Goal: Task Accomplishment & Management: Use online tool/utility

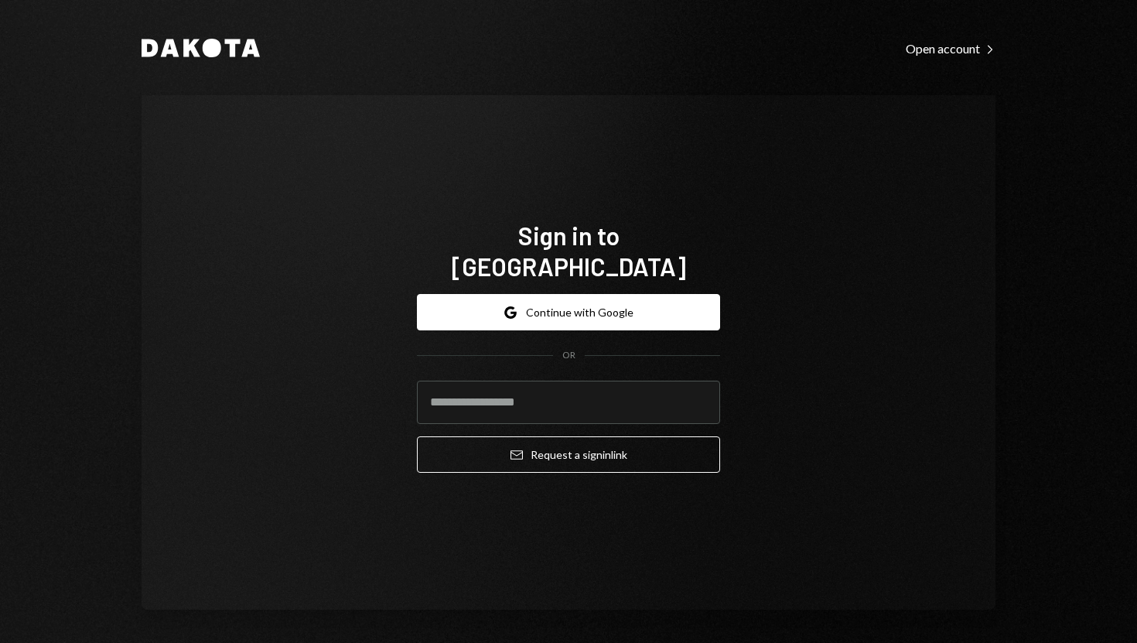
type input "**********"
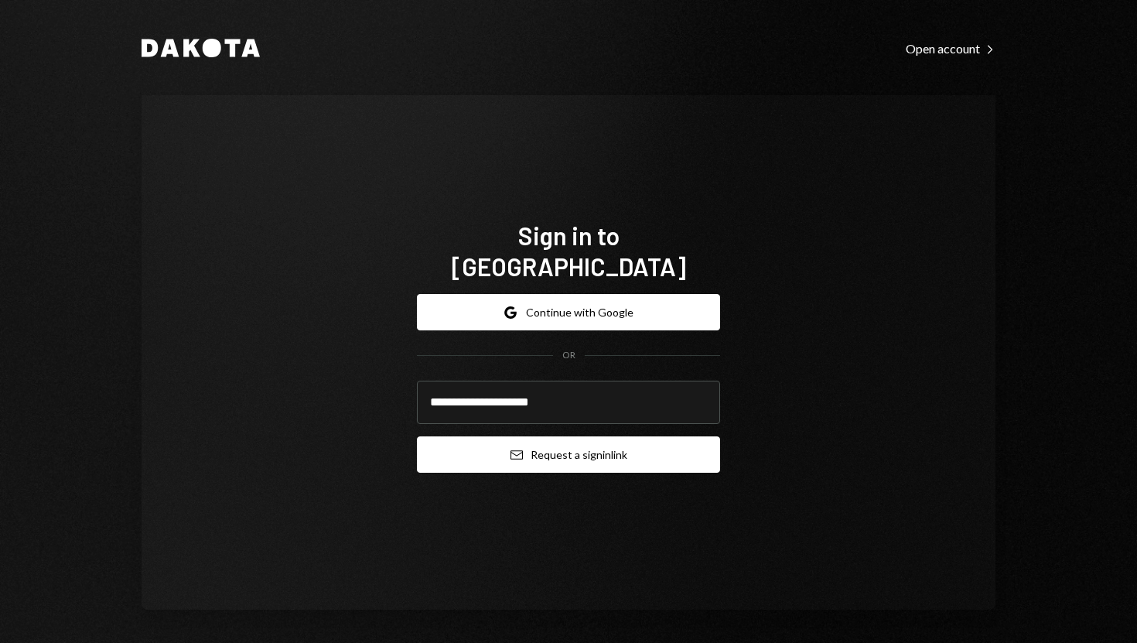
click at [449, 436] on button "Email Request a sign in link" at bounding box center [568, 454] width 303 height 36
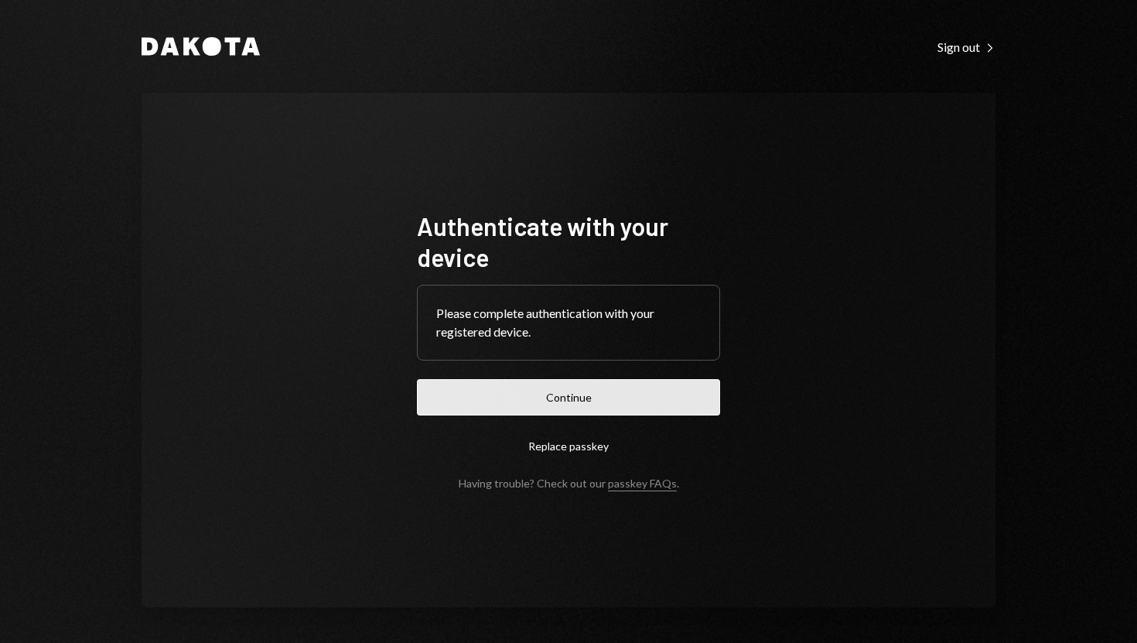
click at [561, 402] on button "Continue" at bounding box center [568, 397] width 303 height 36
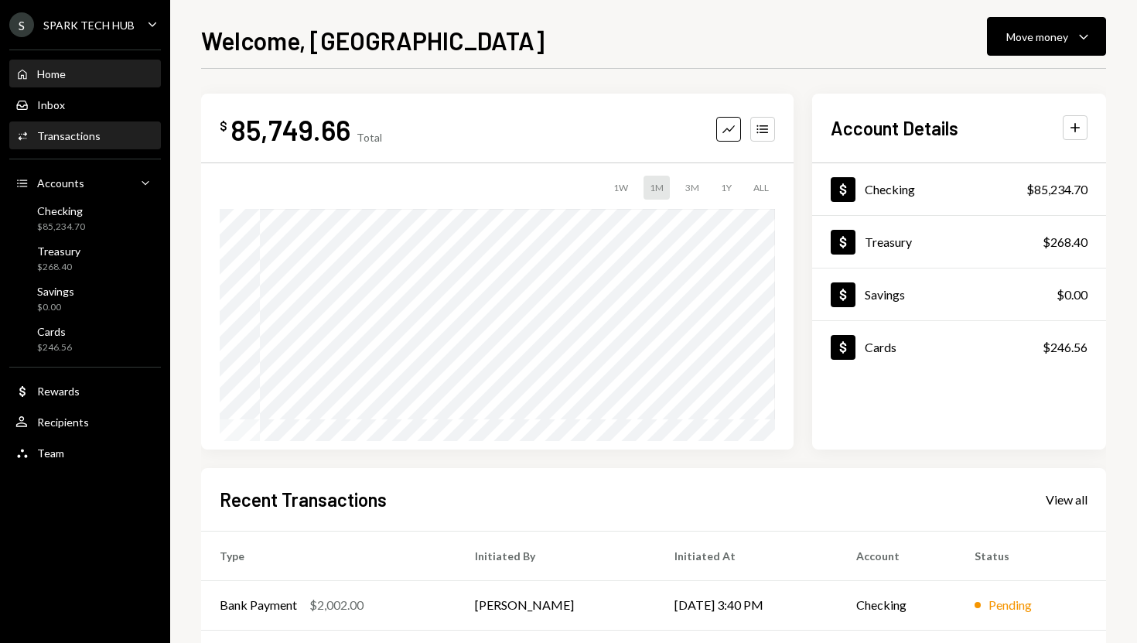
click at [111, 123] on div "Activities Transactions" at bounding box center [84, 136] width 139 height 26
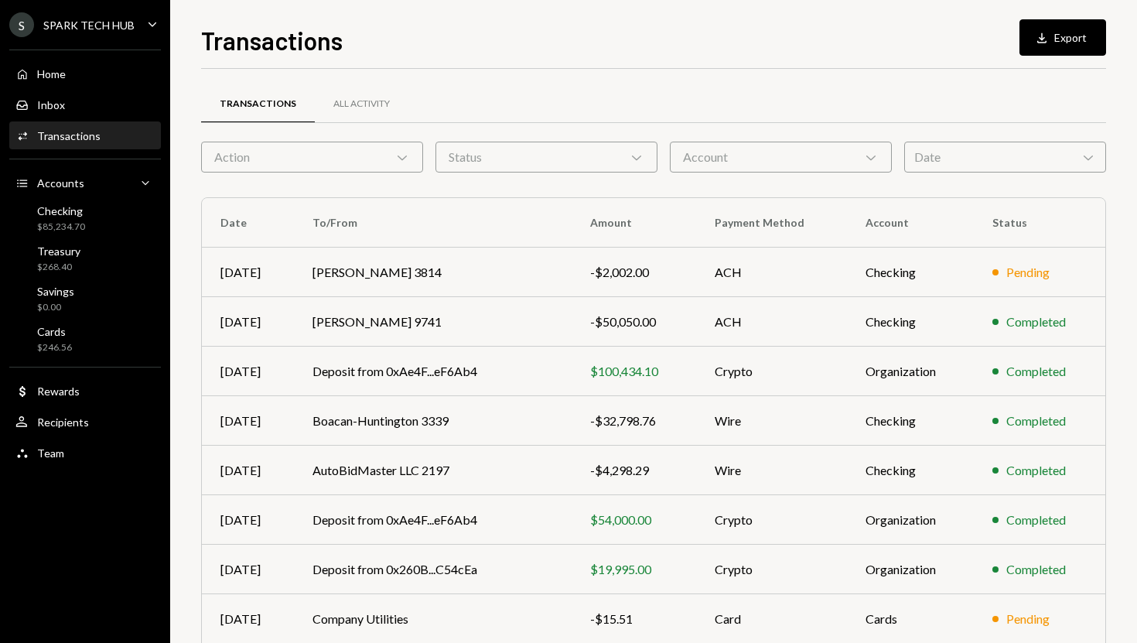
click at [356, 152] on div "Action Chevron Down" at bounding box center [312, 157] width 222 height 31
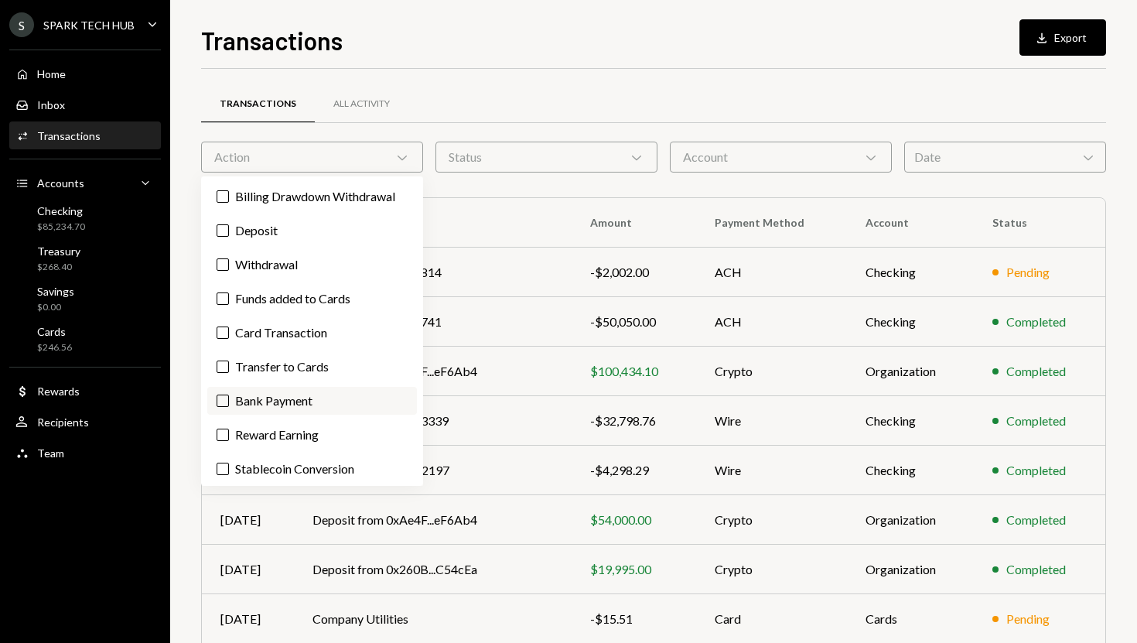
click at [251, 400] on label "Bank Payment" at bounding box center [312, 401] width 210 height 28
click at [229, 400] on button "Bank Payment" at bounding box center [223, 401] width 12 height 12
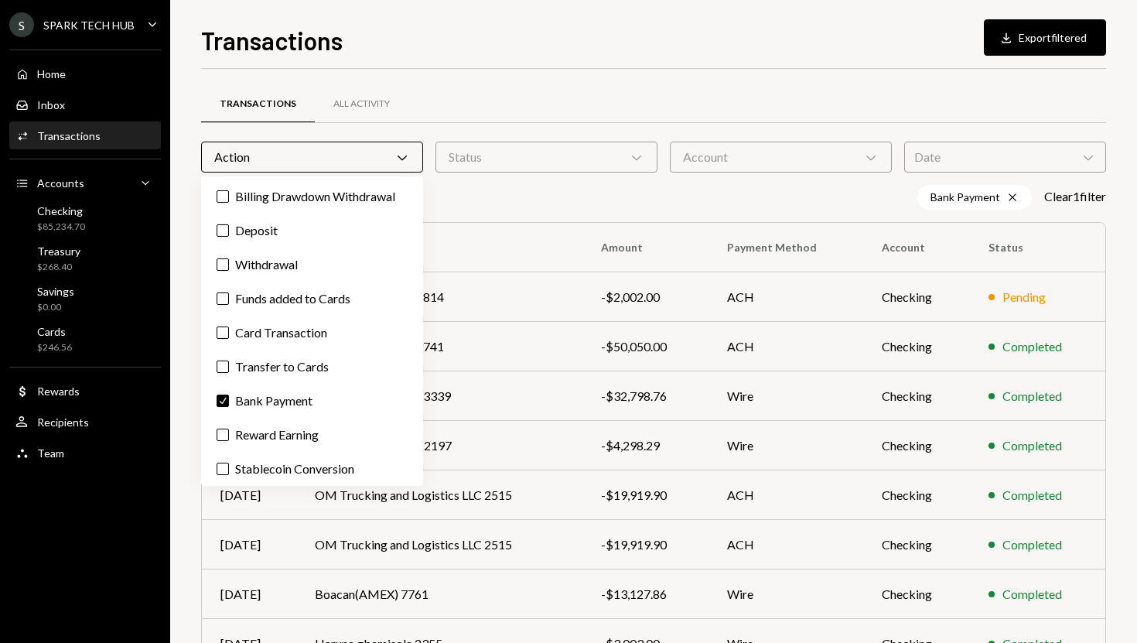
click at [183, 433] on div "Transactions Download Export filtered Transactions All Activity Action Chevron …" at bounding box center [653, 321] width 967 height 643
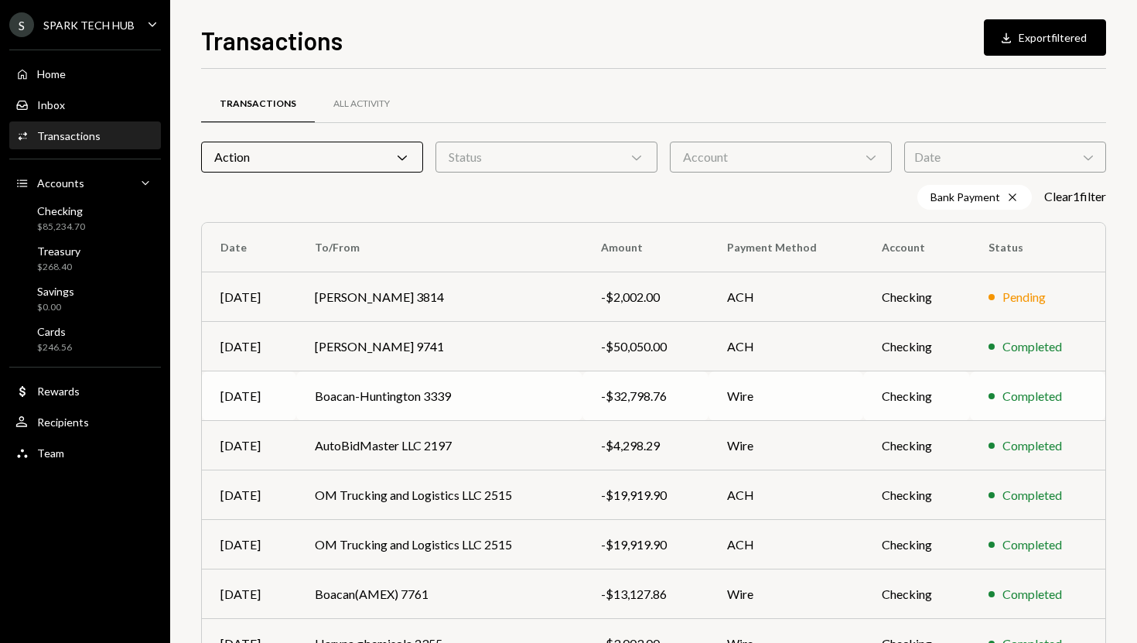
click at [673, 399] on div "-$32,798.76" at bounding box center [645, 396] width 88 height 19
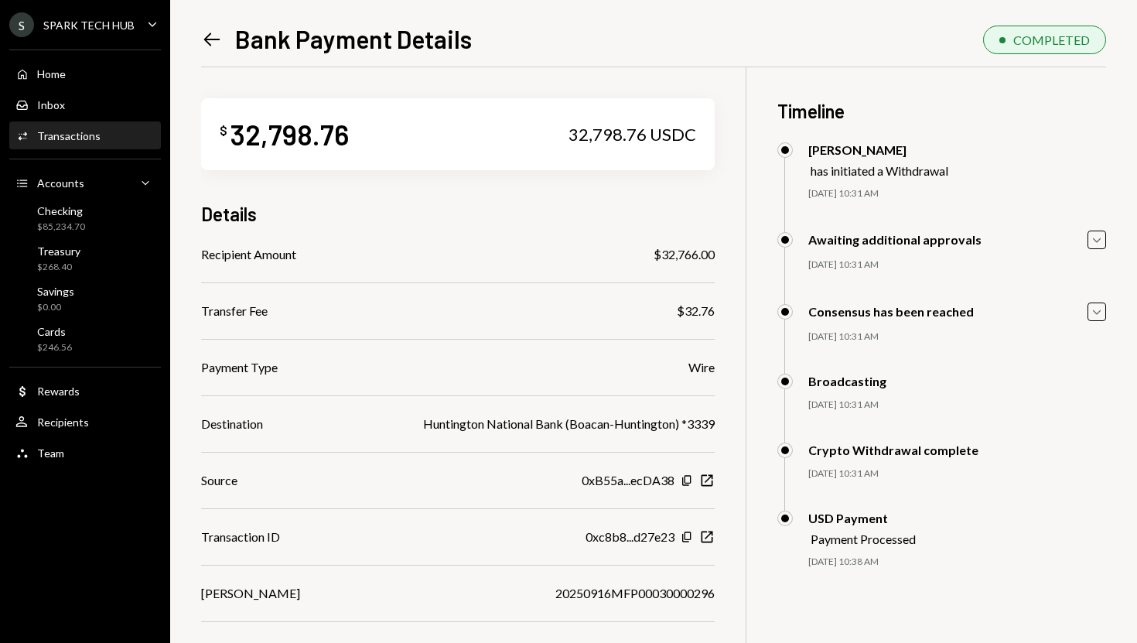
click at [265, 132] on div "32,798.76" at bounding box center [290, 134] width 118 height 35
copy div "32,798.76"
click at [80, 141] on div "Transactions" at bounding box center [68, 135] width 63 height 13
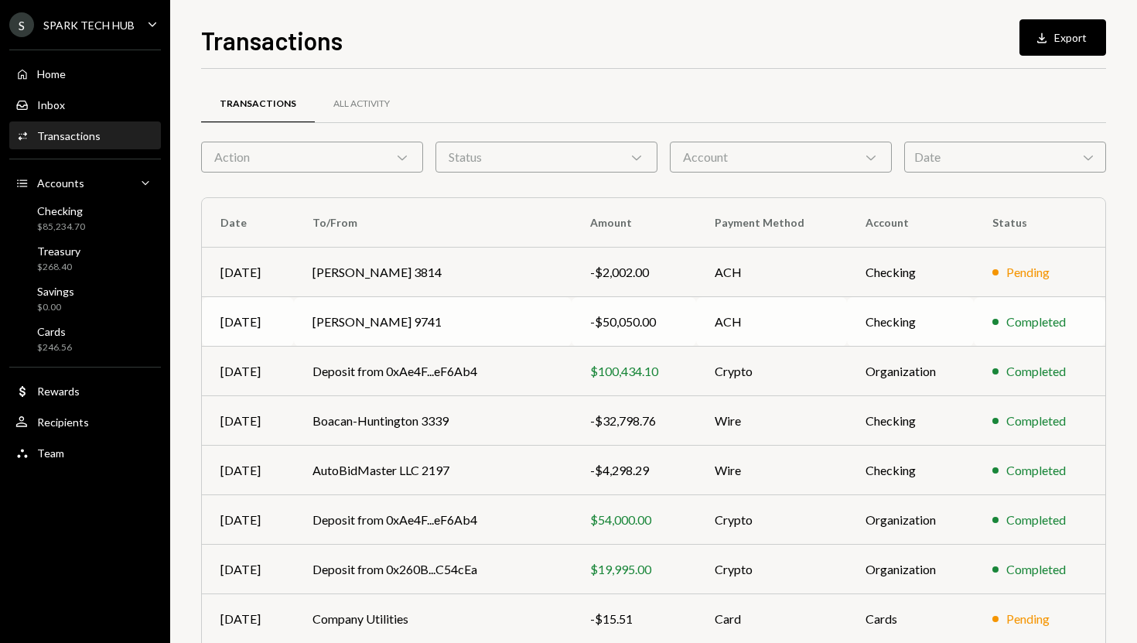
click at [400, 321] on td "[PERSON_NAME] 9741" at bounding box center [433, 322] width 278 height 50
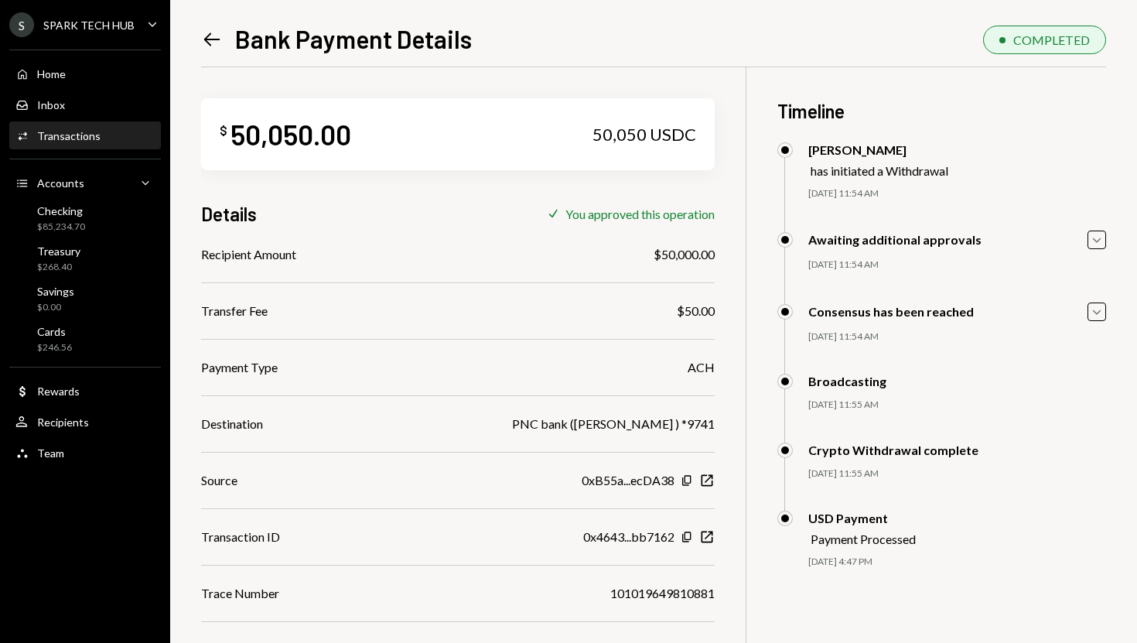
click at [287, 132] on div "50,050.00" at bounding box center [291, 134] width 121 height 35
copy div "50,050.00"
click at [212, 36] on icon "Left Arrow" at bounding box center [212, 40] width 22 height 22
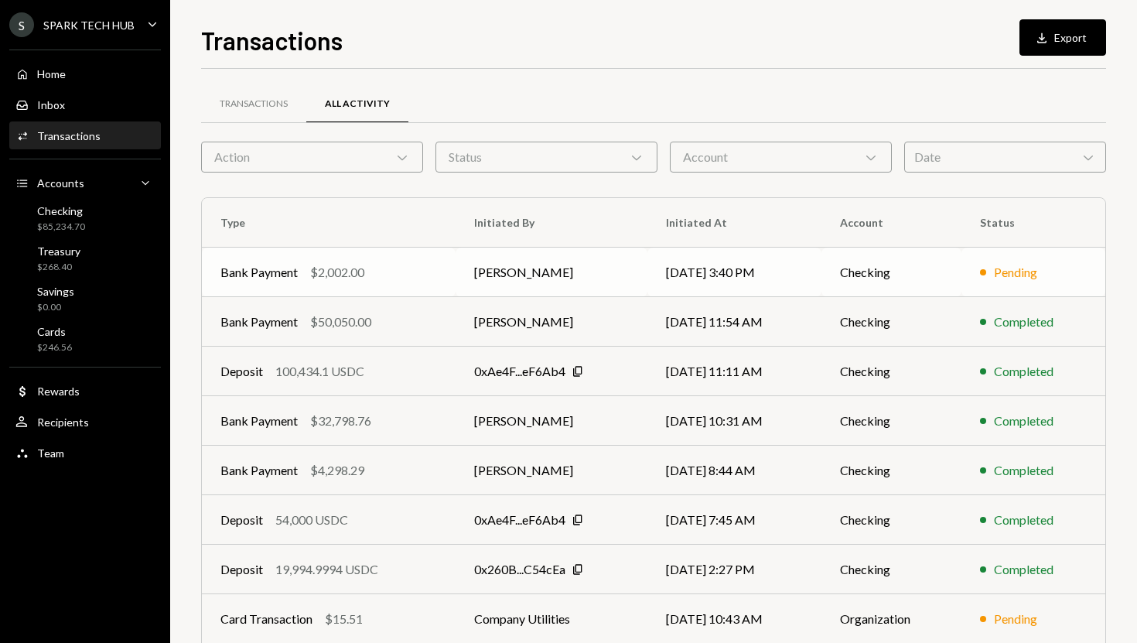
click at [364, 275] on div "$2,002.00" at bounding box center [337, 272] width 54 height 19
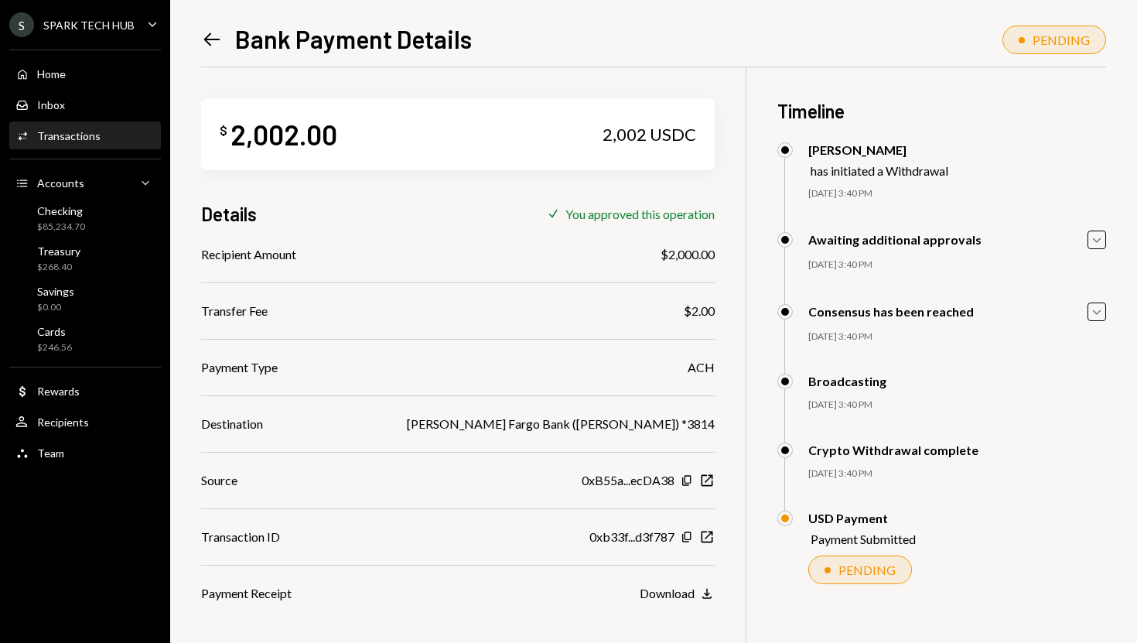
click at [97, 133] on div "Activities Transactions" at bounding box center [84, 136] width 139 height 14
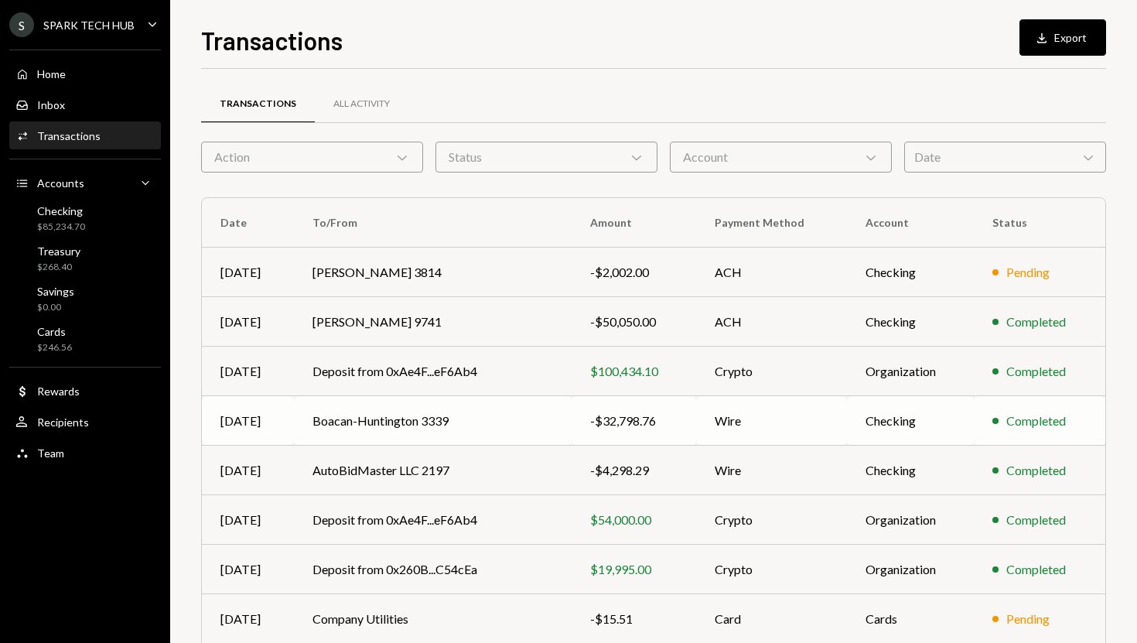
click at [401, 423] on td "Boacan-Huntington 3339" at bounding box center [433, 421] width 278 height 50
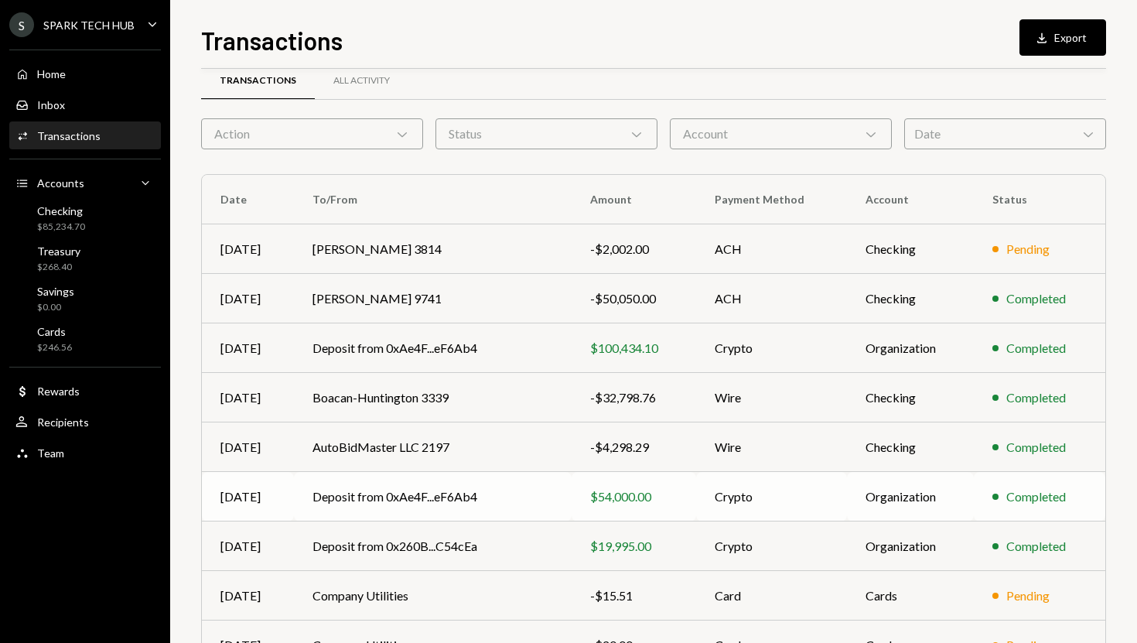
scroll to position [26, 0]
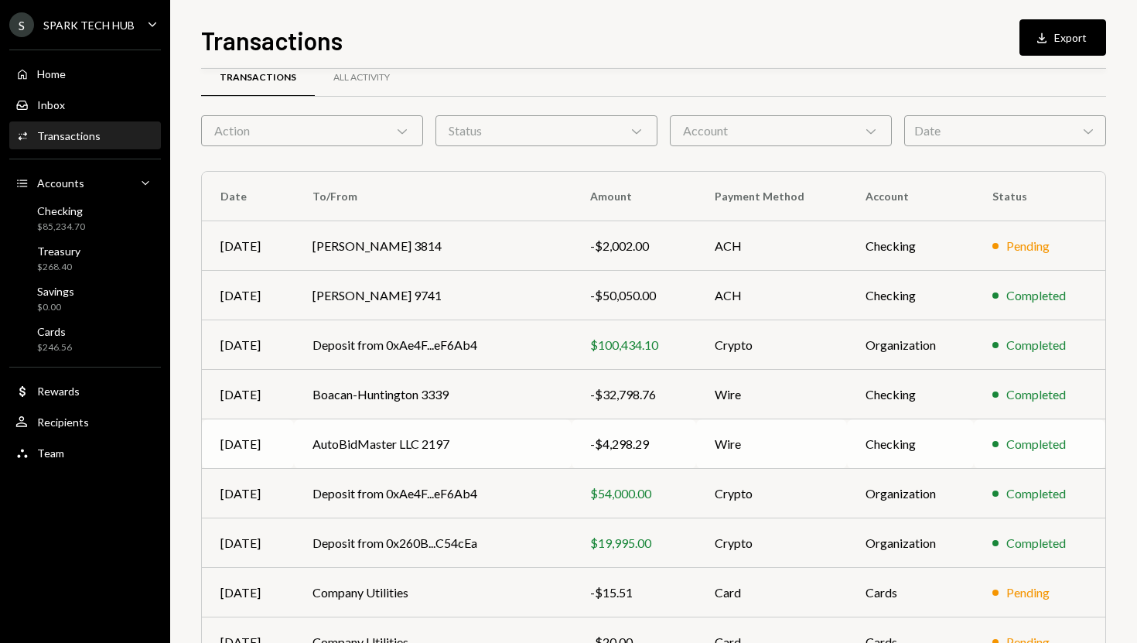
click at [376, 432] on td "AutoBidMaster LLC 2197" at bounding box center [433, 444] width 278 height 50
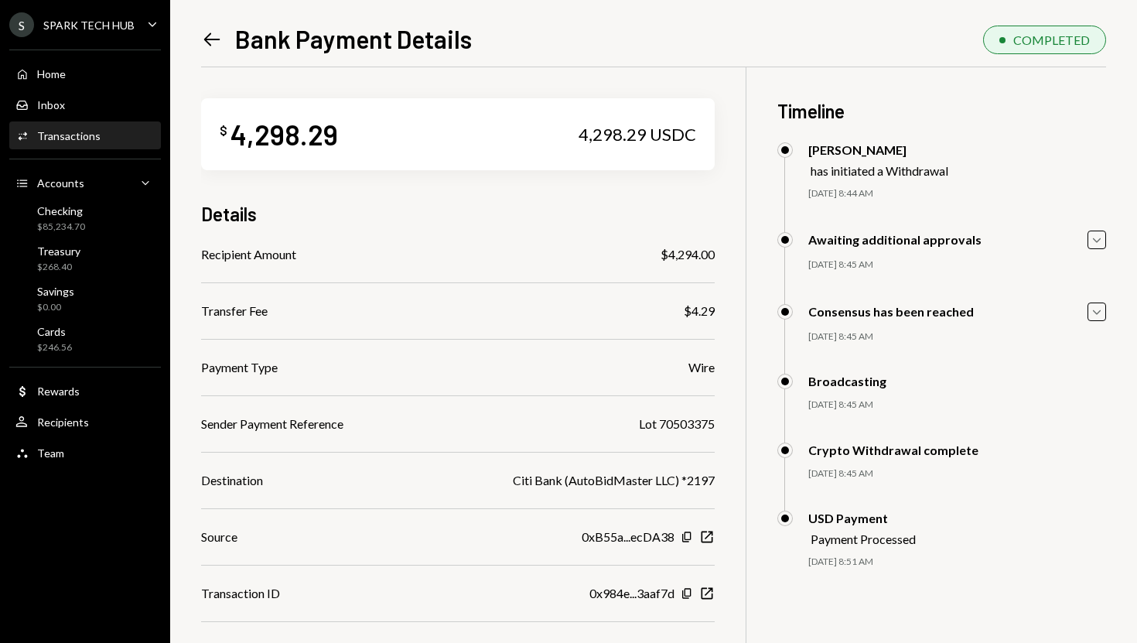
click at [253, 142] on div "4,298.29" at bounding box center [285, 134] width 108 height 35
copy div "4,298.29"
click at [206, 42] on icon "Left Arrow" at bounding box center [212, 40] width 22 height 22
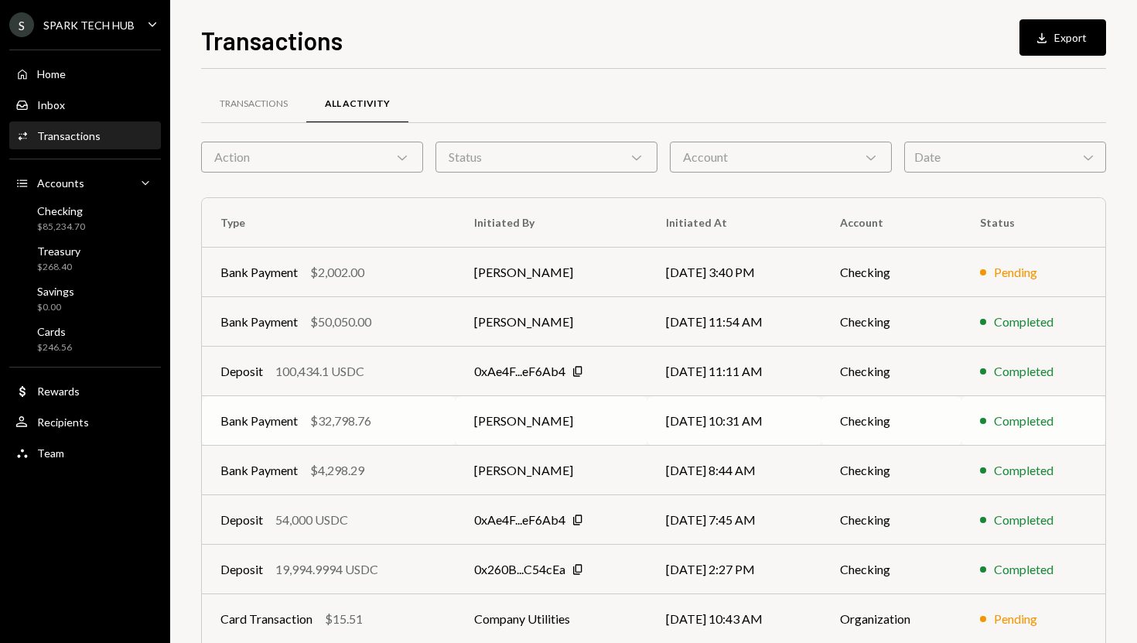
click at [460, 422] on td "Adewumi Hammed" at bounding box center [551, 421] width 191 height 50
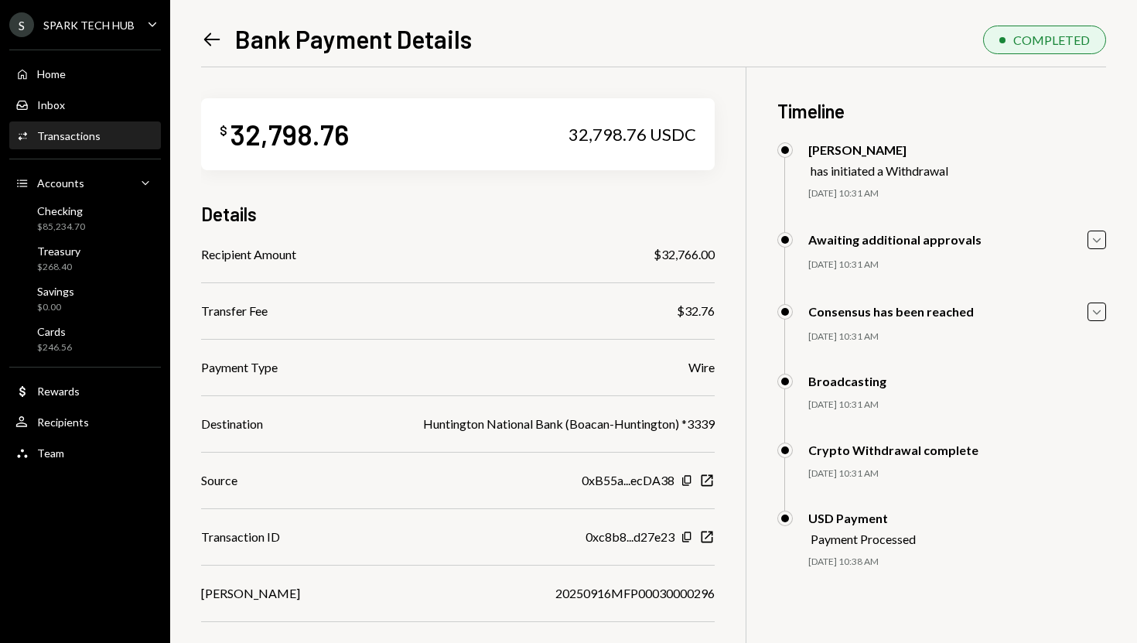
click at [671, 251] on div "$32,766.00" at bounding box center [684, 254] width 61 height 19
click at [135, 82] on div "Home Home" at bounding box center [84, 74] width 139 height 26
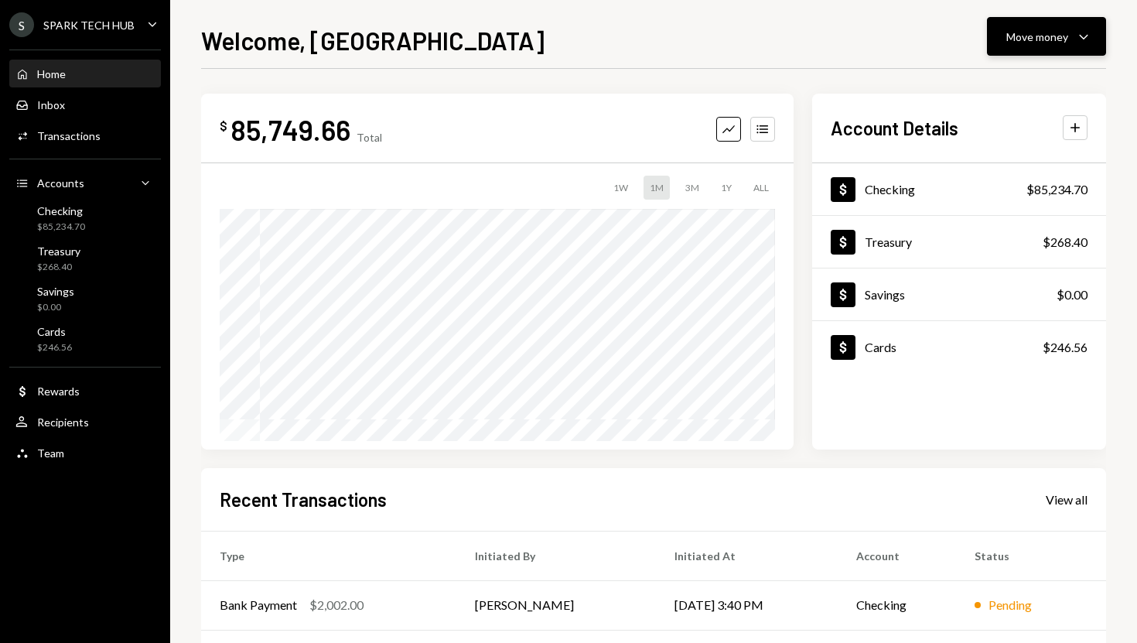
click at [1030, 44] on div "Move money" at bounding box center [1037, 37] width 62 height 16
click at [1013, 87] on div "Send" at bounding box center [1034, 83] width 113 height 16
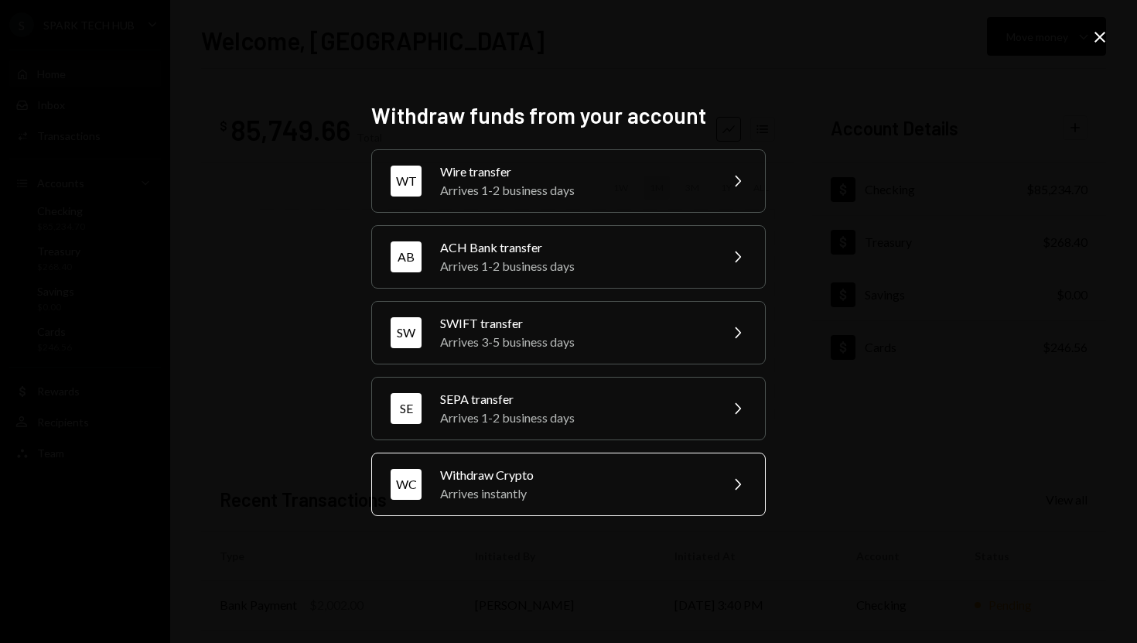
click at [568, 460] on div "WC Withdraw Crypto Arrives instantly Chevron Right" at bounding box center [568, 484] width 395 height 63
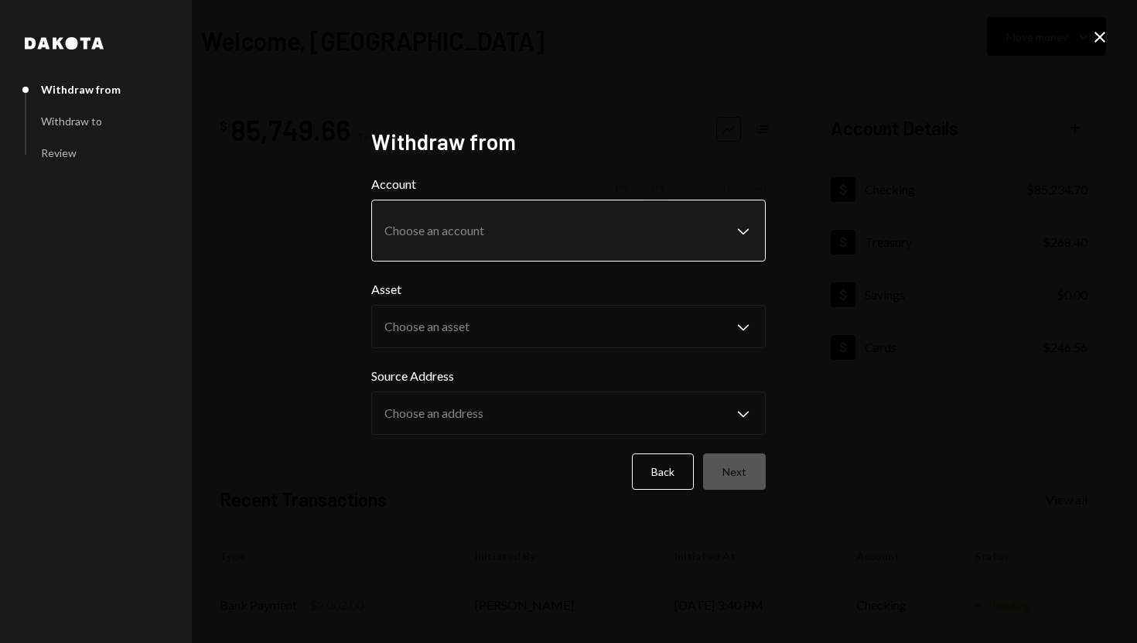
click at [736, 234] on body "**********" at bounding box center [568, 321] width 1137 height 643
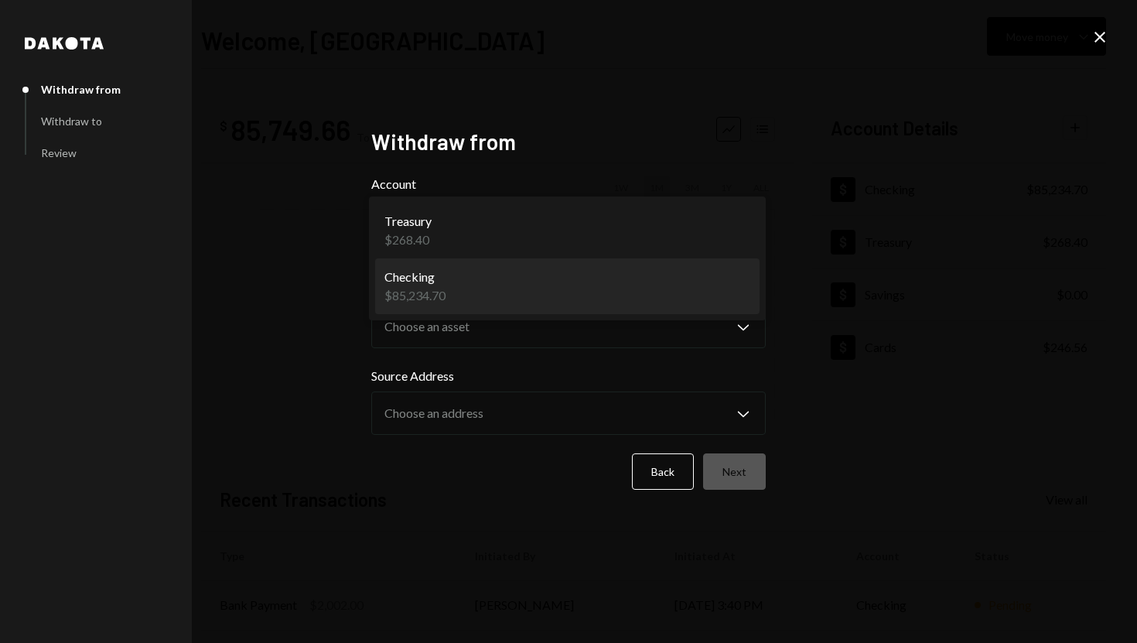
select select "**********"
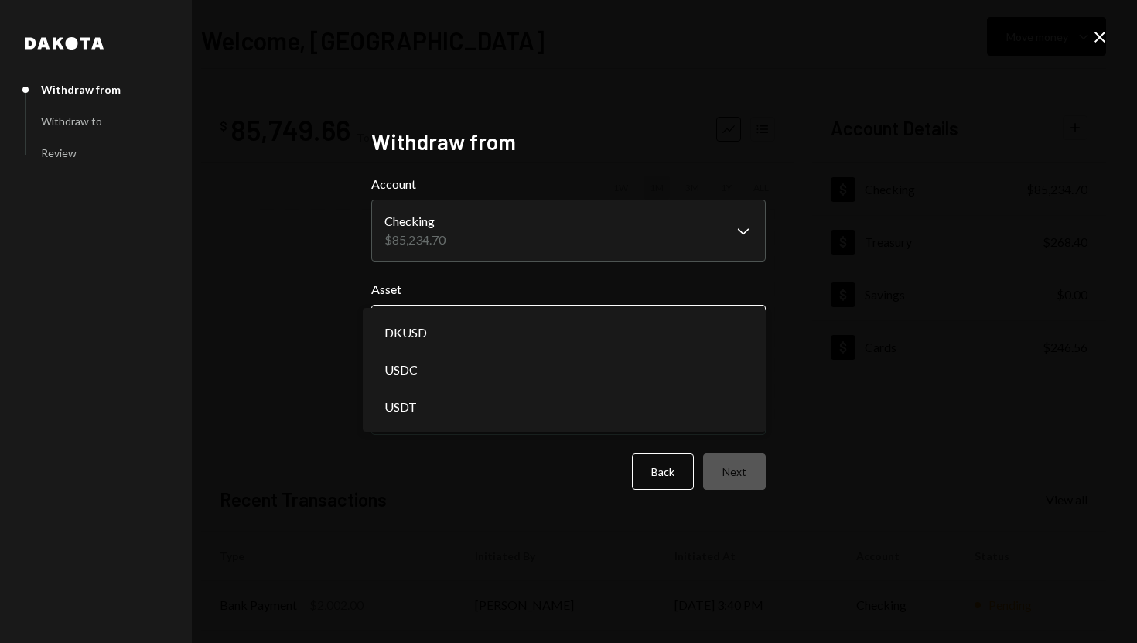
click at [711, 334] on body "**********" at bounding box center [568, 321] width 1137 height 643
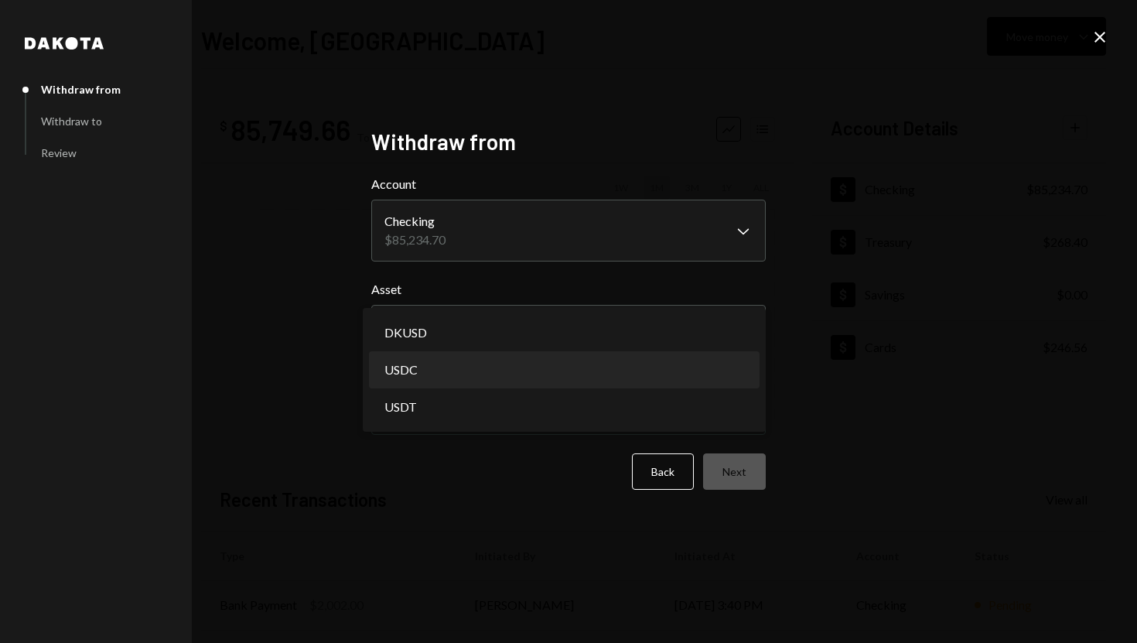
select select "****"
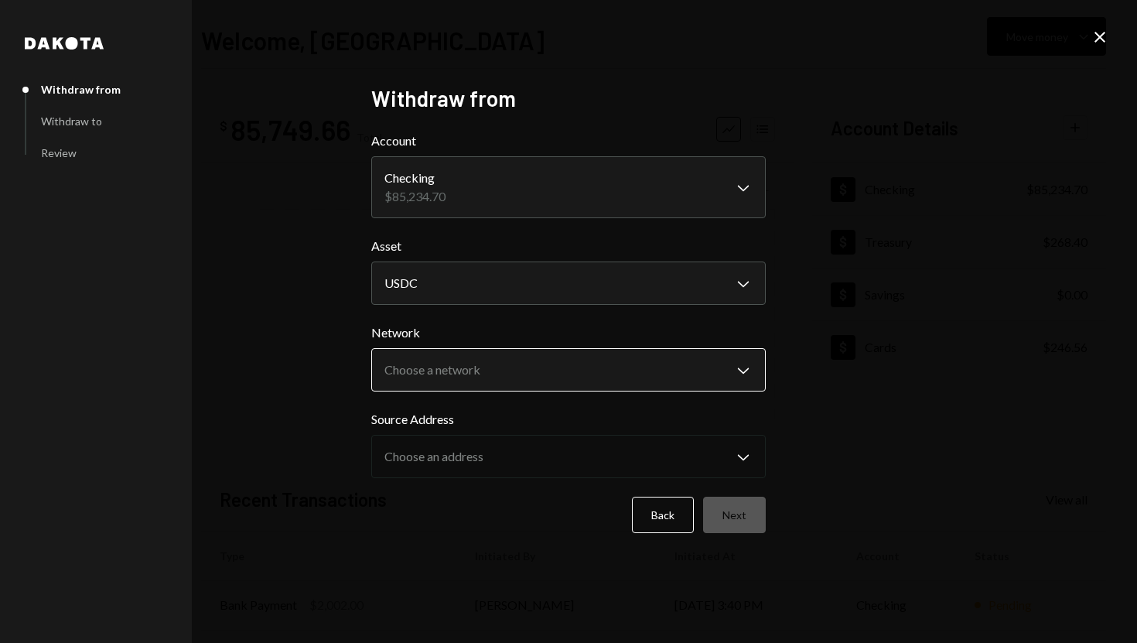
click at [729, 380] on body "**********" at bounding box center [568, 321] width 1137 height 643
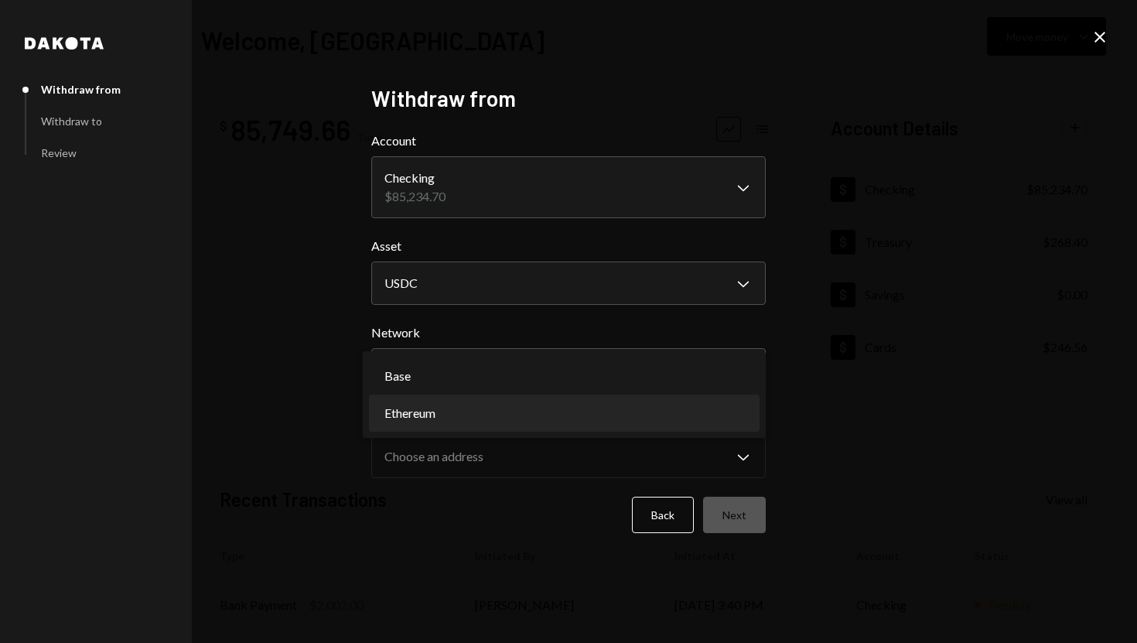
select select "**********"
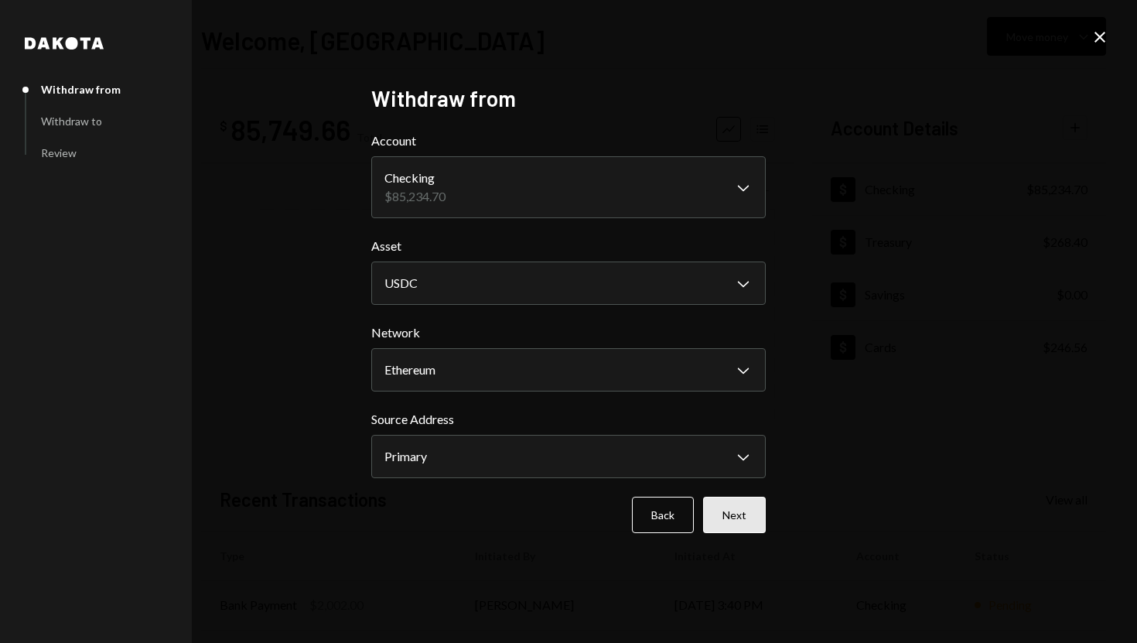
click at [738, 513] on button "Next" at bounding box center [734, 515] width 63 height 36
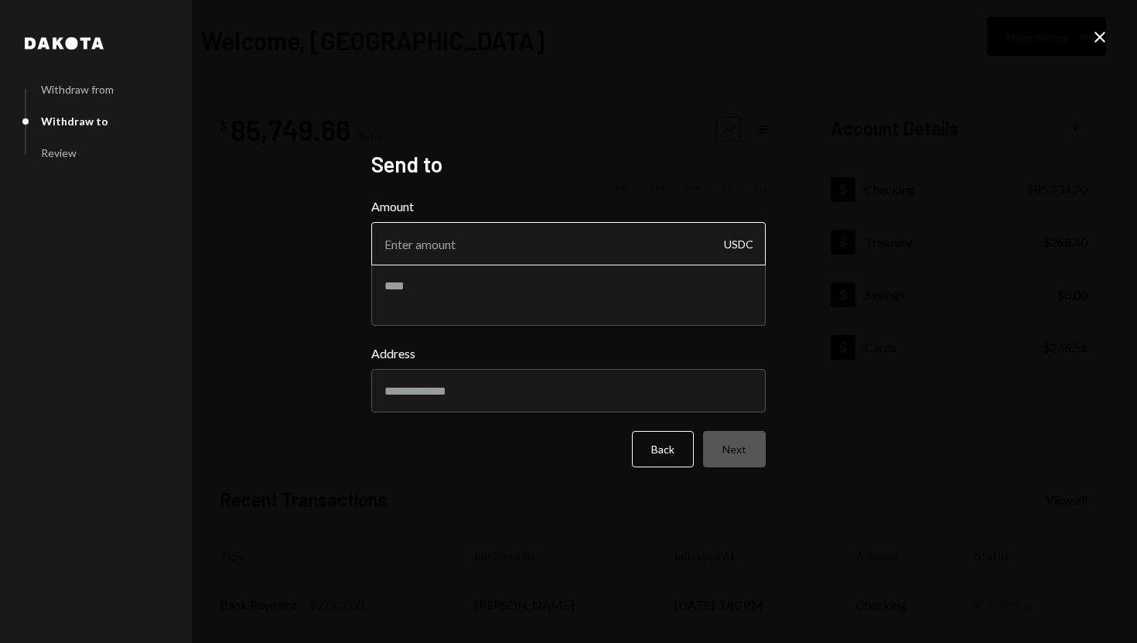
click at [455, 246] on input "Amount" at bounding box center [568, 243] width 395 height 43
type input "40000"
click at [571, 404] on input "Address" at bounding box center [568, 390] width 395 height 43
type input "**********"
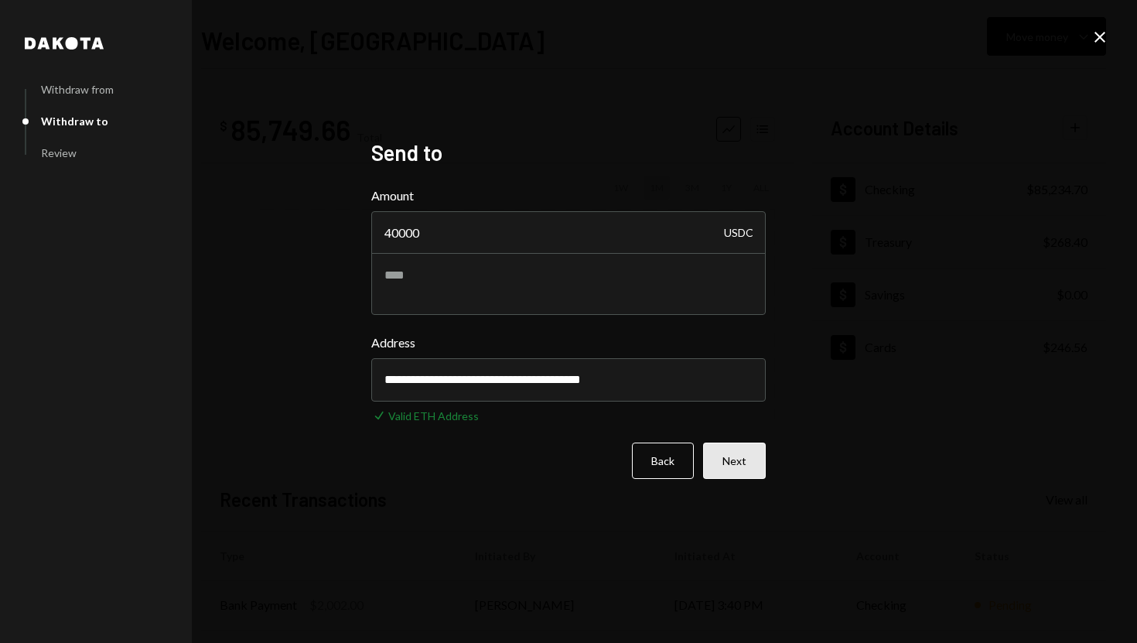
click at [714, 470] on button "Next" at bounding box center [734, 460] width 63 height 36
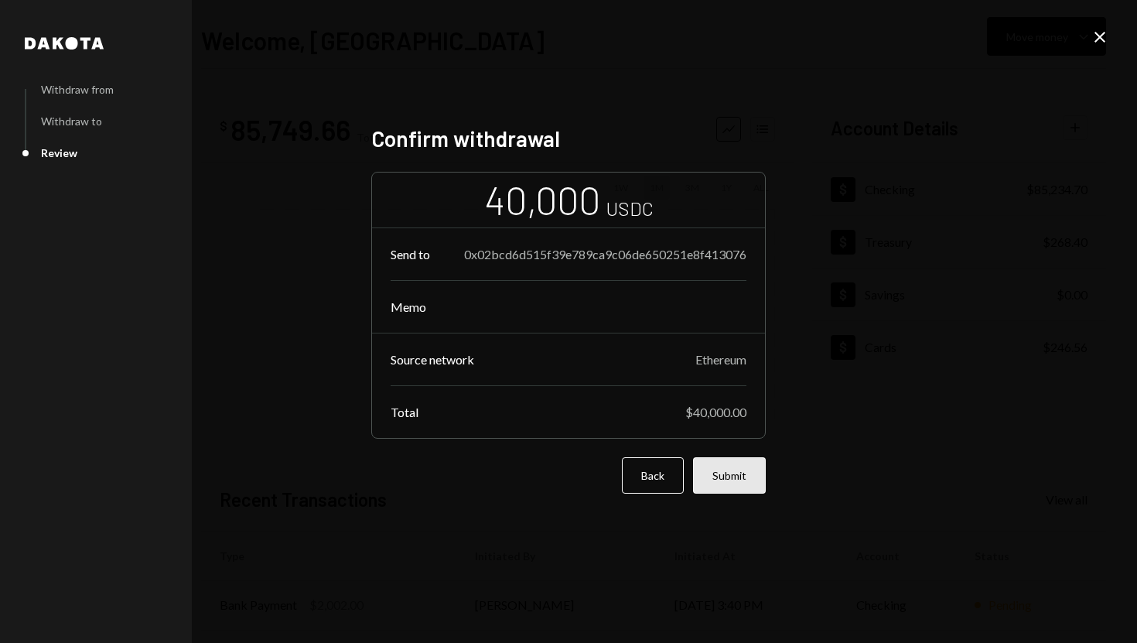
click at [753, 471] on button "Submit" at bounding box center [729, 475] width 73 height 36
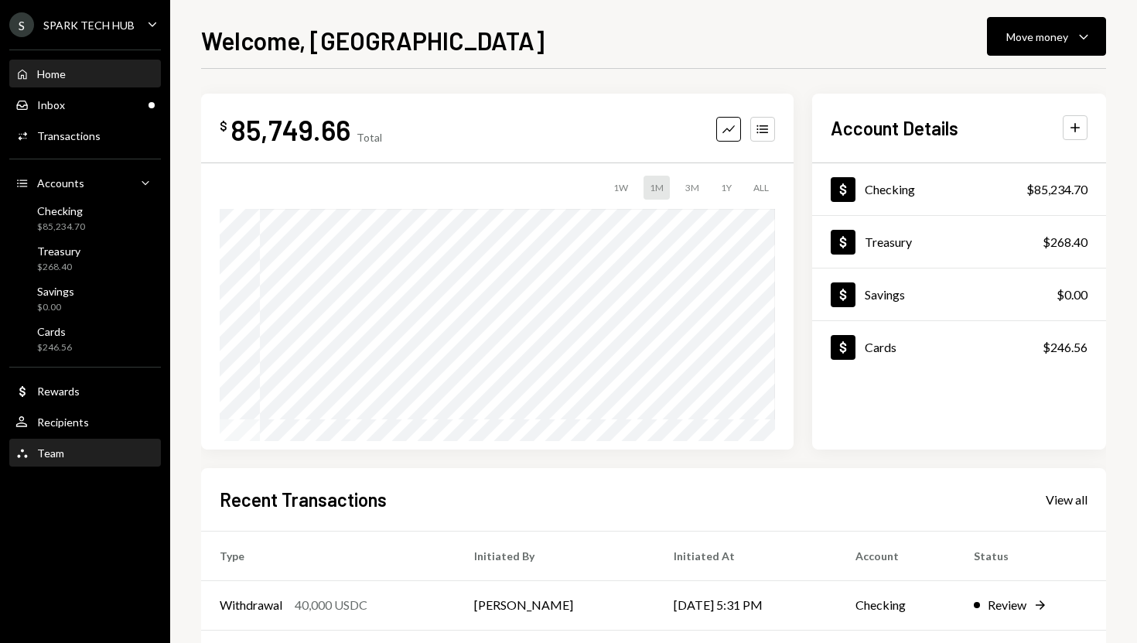
click at [108, 453] on div "Team Team" at bounding box center [84, 453] width 139 height 14
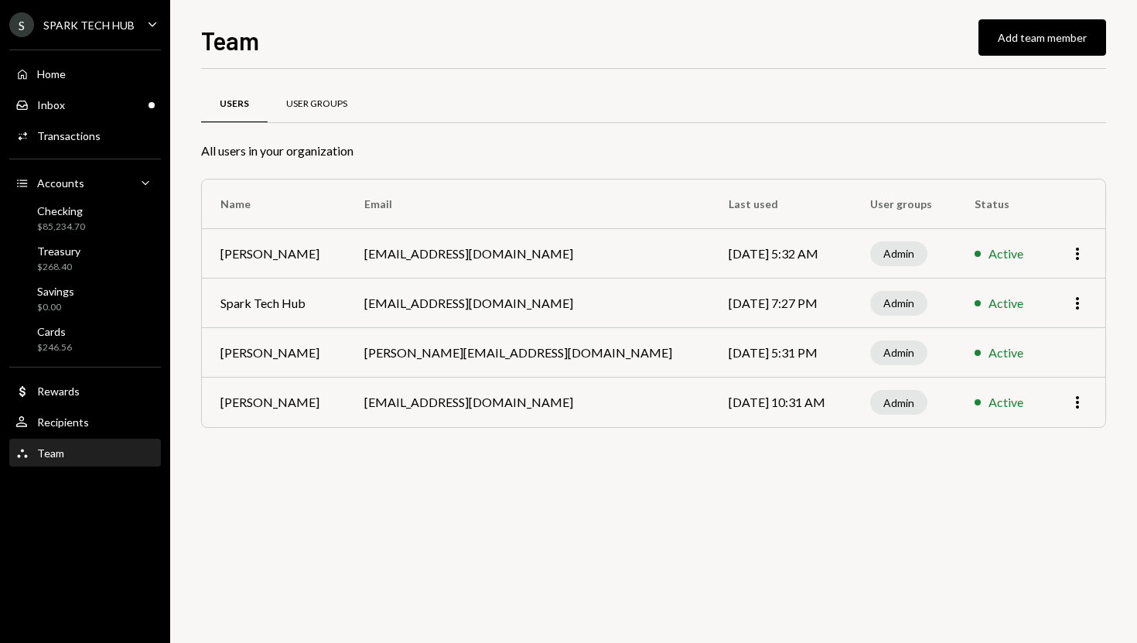
click at [308, 97] on div "User Groups" at bounding box center [316, 103] width 61 height 13
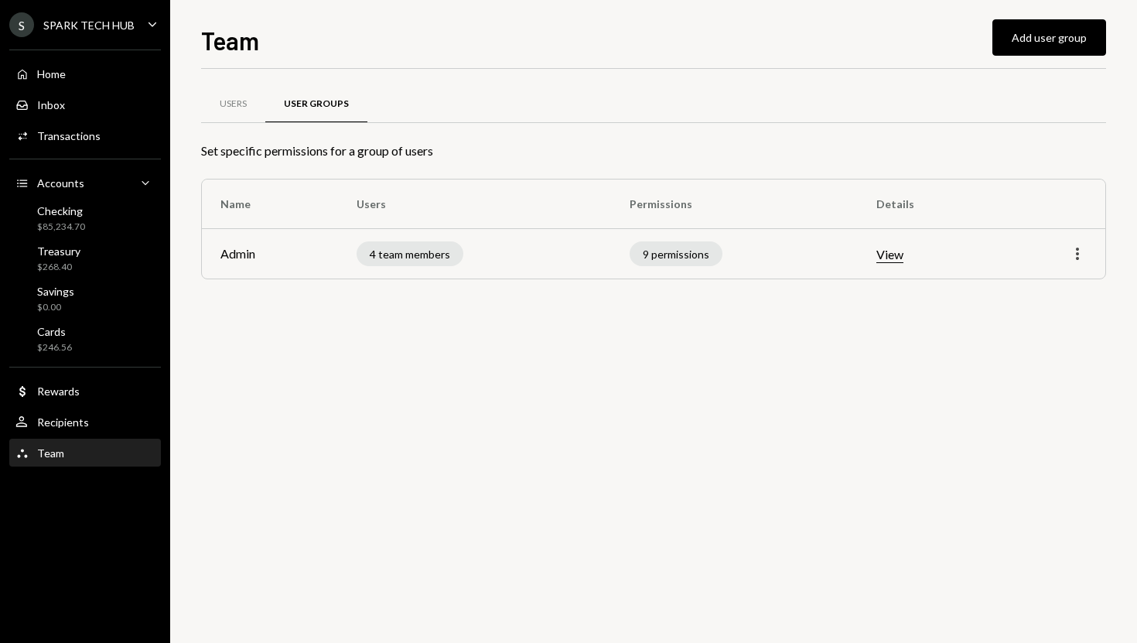
click at [1078, 257] on icon "button" at bounding box center [1077, 254] width 3 height 12
click at [870, 332] on div "Users User Groups Set specific permissions for a group of users Name Users Perm…" at bounding box center [653, 356] width 905 height 574
click at [233, 99] on div "Users" at bounding box center [233, 103] width 27 height 13
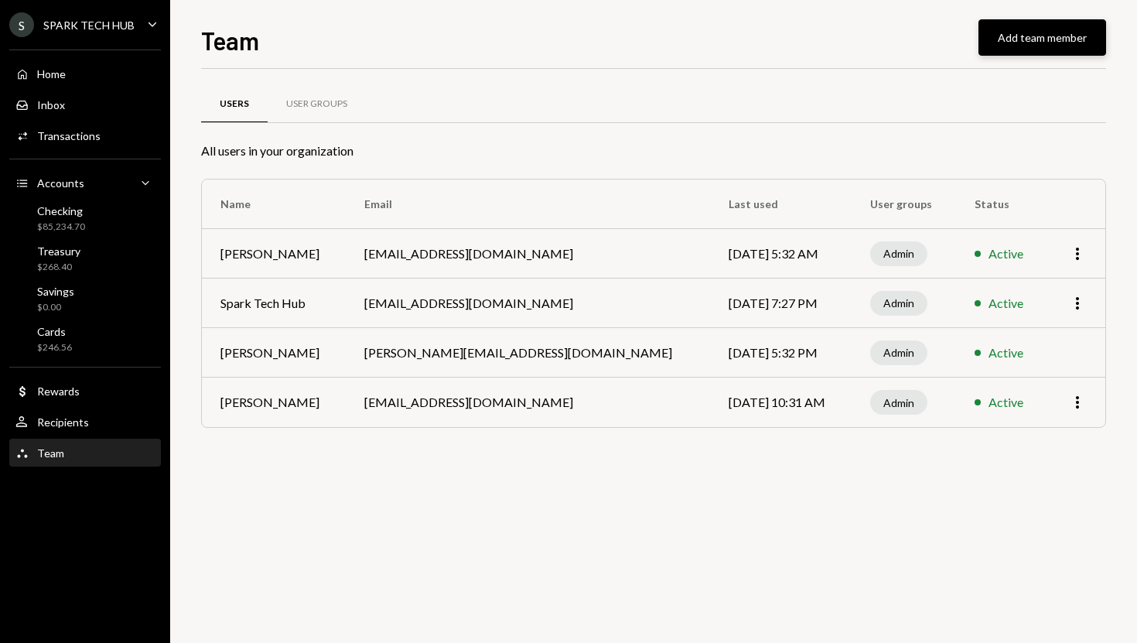
click at [1013, 34] on button "Add team member" at bounding box center [1043, 37] width 128 height 36
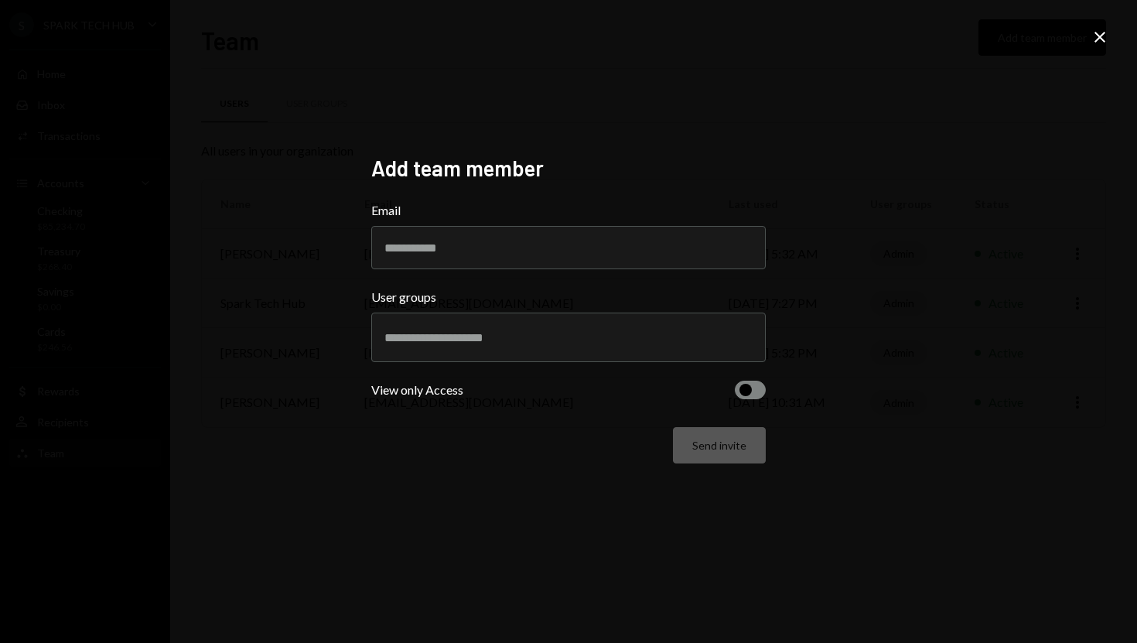
click at [1102, 36] on icon "Close" at bounding box center [1100, 37] width 19 height 19
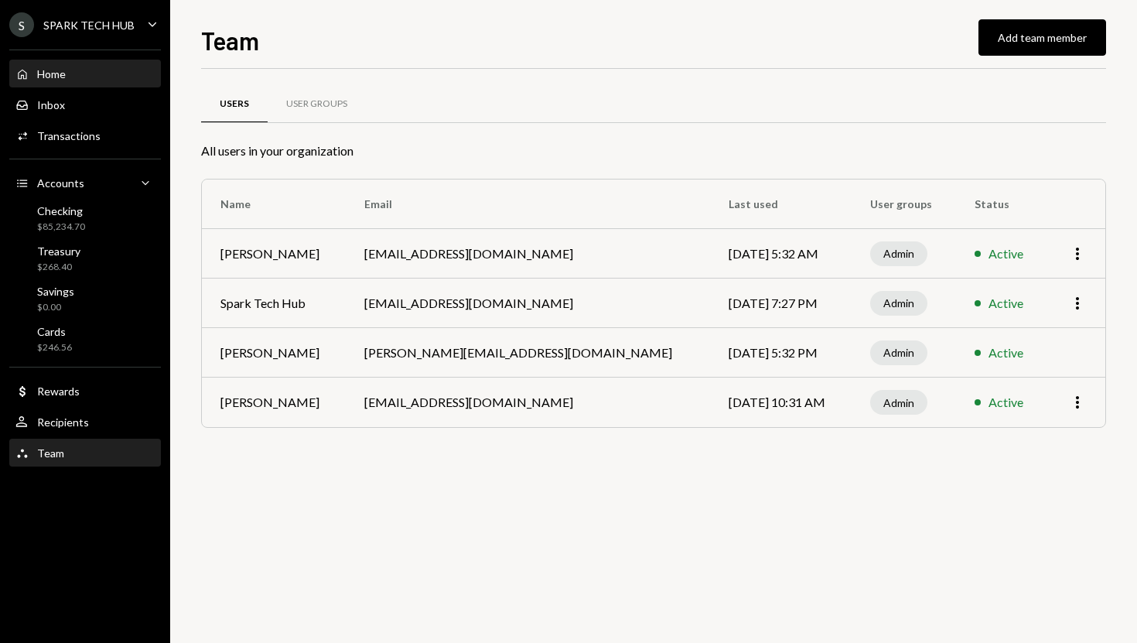
click at [117, 80] on div "Home Home" at bounding box center [84, 74] width 139 height 14
